Goal: Contribute content: Add original content to the website for others to see

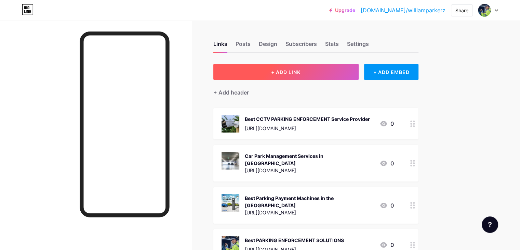
click at [300, 71] on span "+ ADD LINK" at bounding box center [285, 72] width 29 height 6
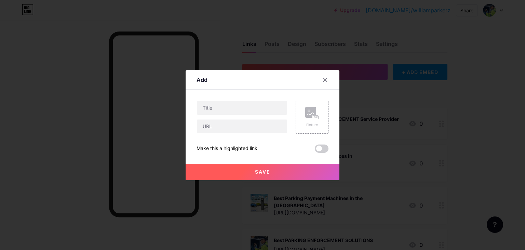
click at [267, 118] on div at bounding box center [242, 117] width 91 height 33
click at [233, 126] on input "text" at bounding box center [242, 126] width 90 height 14
paste input "[URL][DOMAIN_NAME]"
type input "[URL][DOMAIN_NAME]"
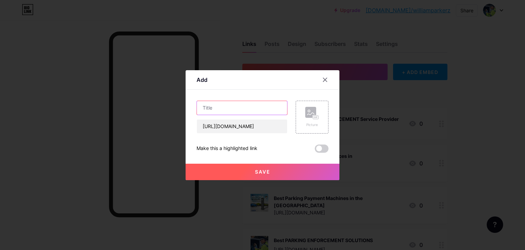
scroll to position [0, 0]
click at [218, 106] on input "text" at bounding box center [242, 108] width 90 height 14
paste input "Pay and Display Machines in [GEOGRAPHIC_DATA]"
type input "Pay and Display Machines in [GEOGRAPHIC_DATA]"
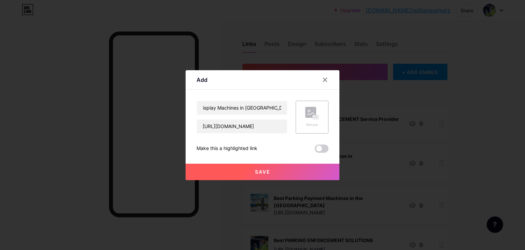
click at [319, 148] on span at bounding box center [322, 148] width 14 height 8
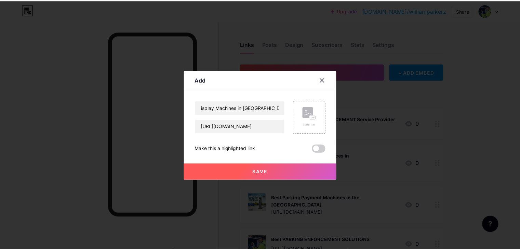
scroll to position [0, 0]
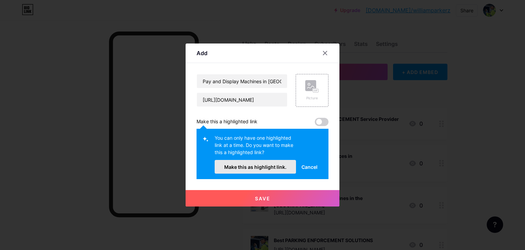
click at [240, 166] on span "Make this as highlight link." at bounding box center [255, 167] width 62 height 6
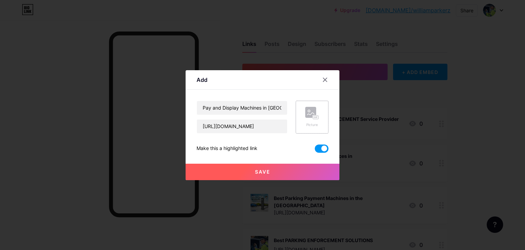
click at [303, 125] on div "Picture" at bounding box center [312, 117] width 33 height 33
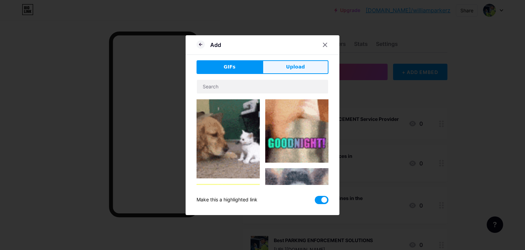
click at [305, 64] on button "Upload" at bounding box center [296, 67] width 66 height 14
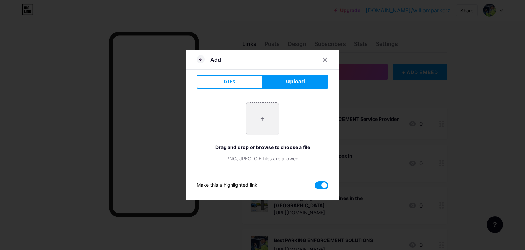
click at [273, 118] on input "file" at bounding box center [262, 119] width 32 height 32
type input "C:\fakepath\Artboard 4.png"
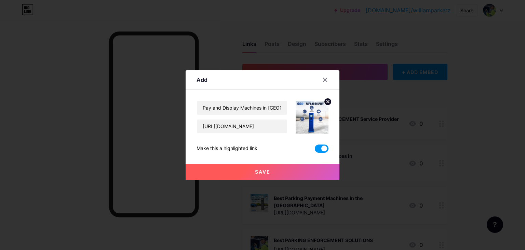
click at [284, 169] on button "Save" at bounding box center [263, 171] width 154 height 16
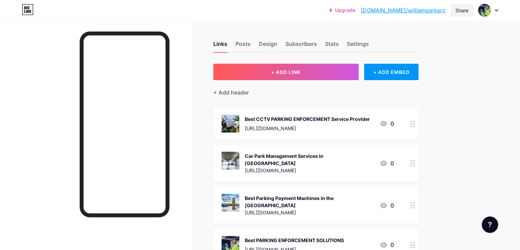
click at [463, 11] on div "Share" at bounding box center [461, 10] width 13 height 7
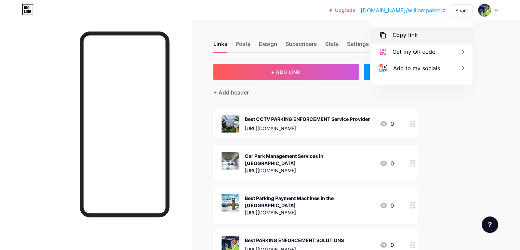
click at [459, 32] on div "Copy link" at bounding box center [422, 35] width 102 height 16
